Goal: Task Accomplishment & Management: Manage account settings

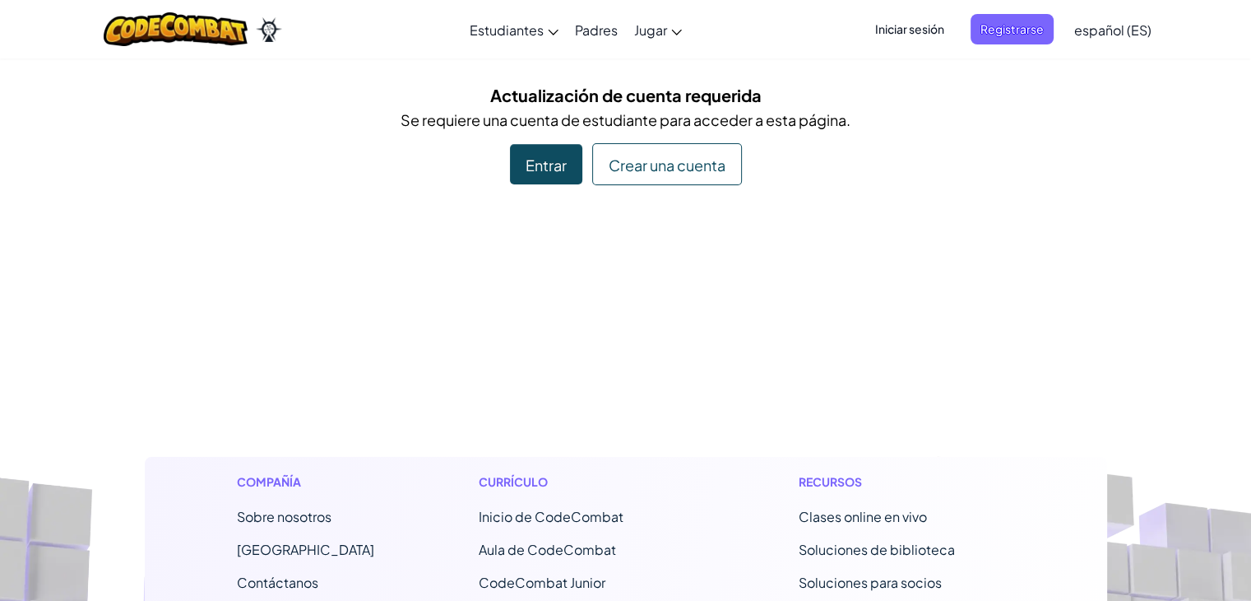
click at [925, 167] on div "Actualización de cuenta requerida Se requiere una cuenta de estudiante para acc…" at bounding box center [626, 133] width 963 height 103
click at [902, 30] on font "Iniciar sesión" at bounding box center [909, 28] width 69 height 15
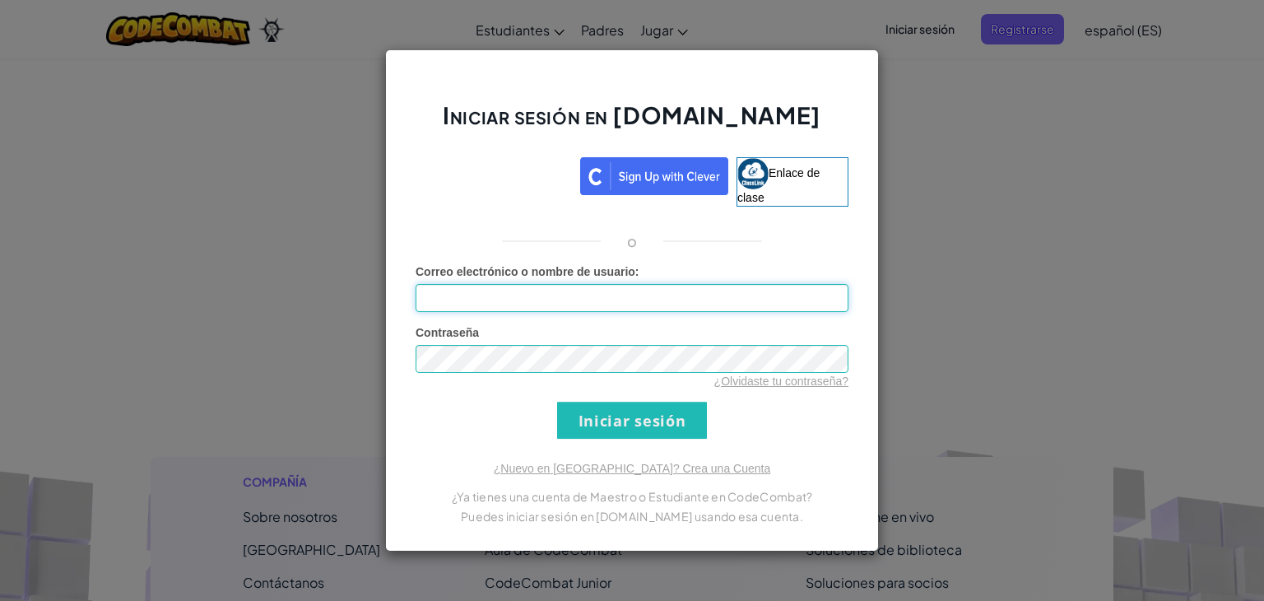
click at [638, 296] on input "Correo electrónico o nombre de usuario :" at bounding box center [632, 298] width 433 height 28
type input "[PERSON_NAME]"
click at [632, 419] on input "Iniciar sesión" at bounding box center [632, 420] width 150 height 37
